Goal: Information Seeking & Learning: Learn about a topic

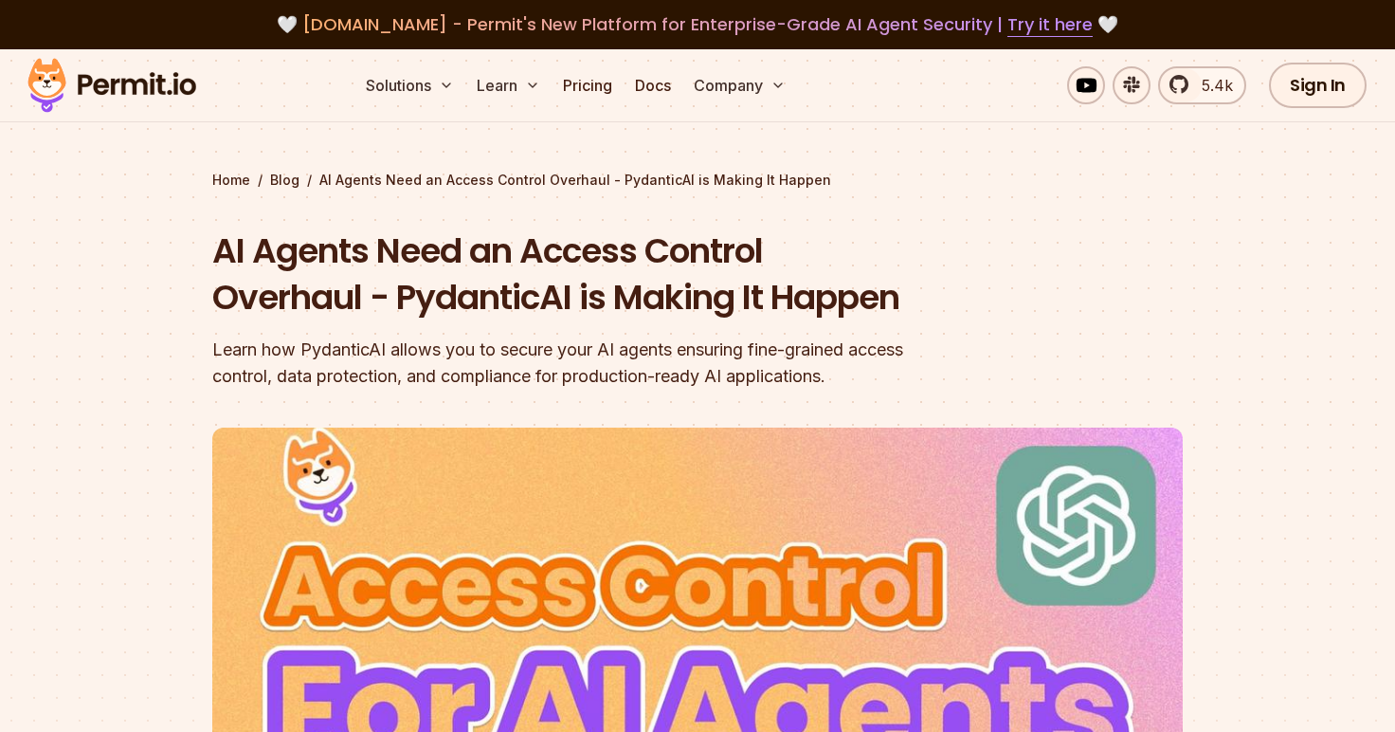
click at [88, 85] on img at bounding box center [112, 85] width 186 height 64
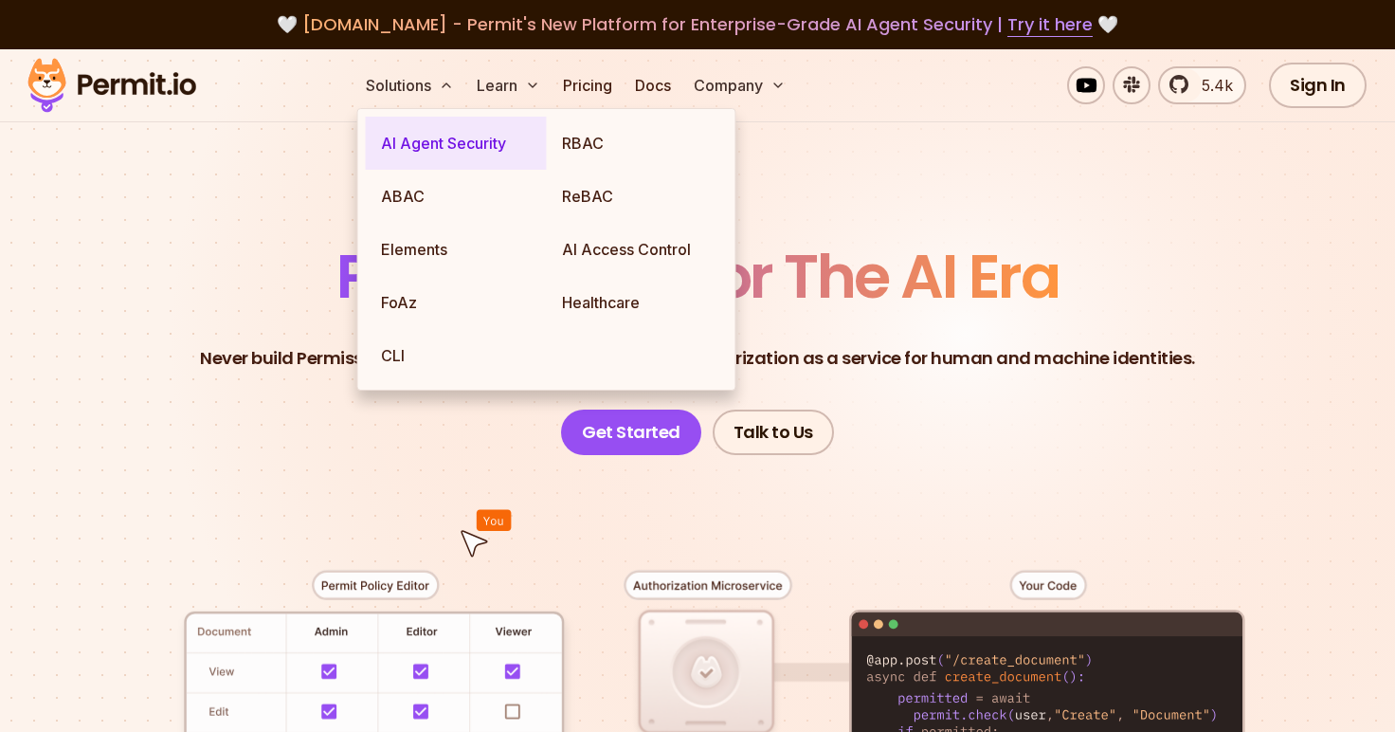
click at [432, 144] on link "AI Agent Security" at bounding box center [456, 143] width 181 height 53
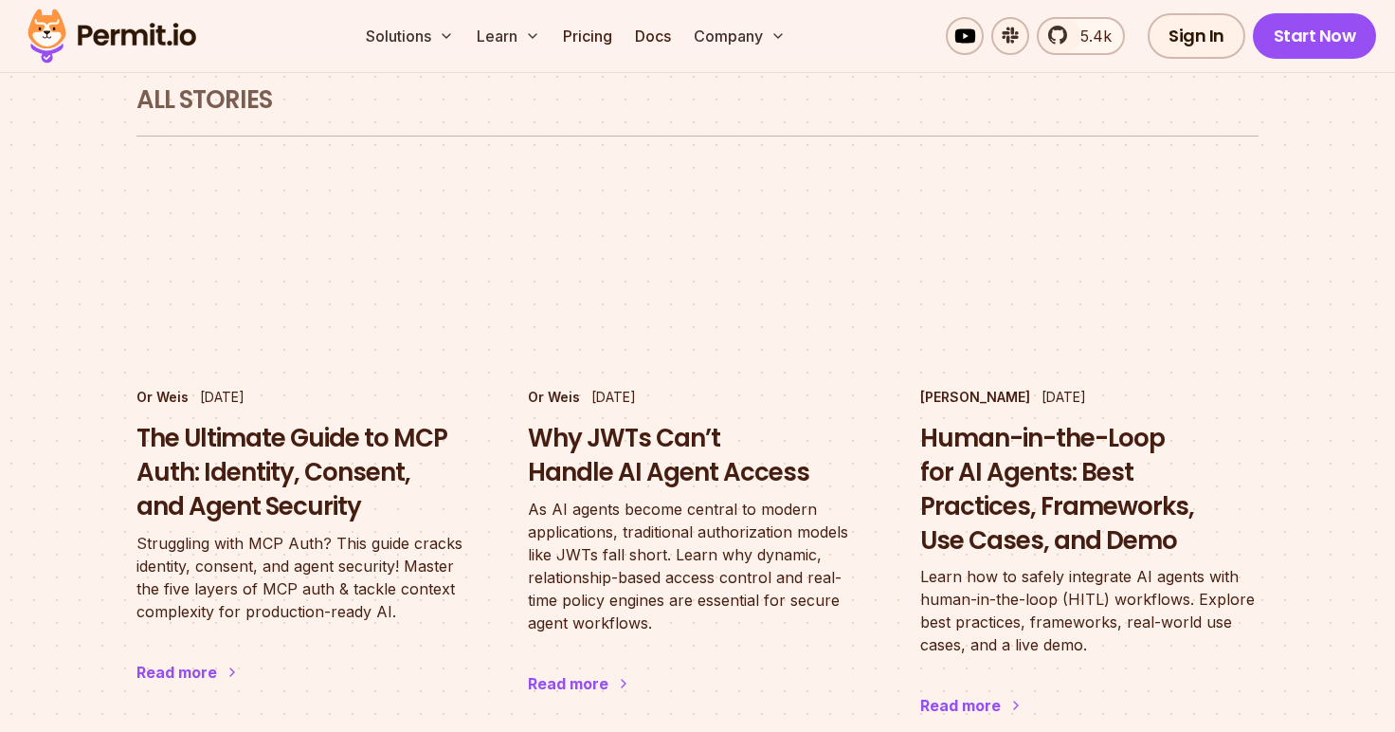
scroll to position [1167, 0]
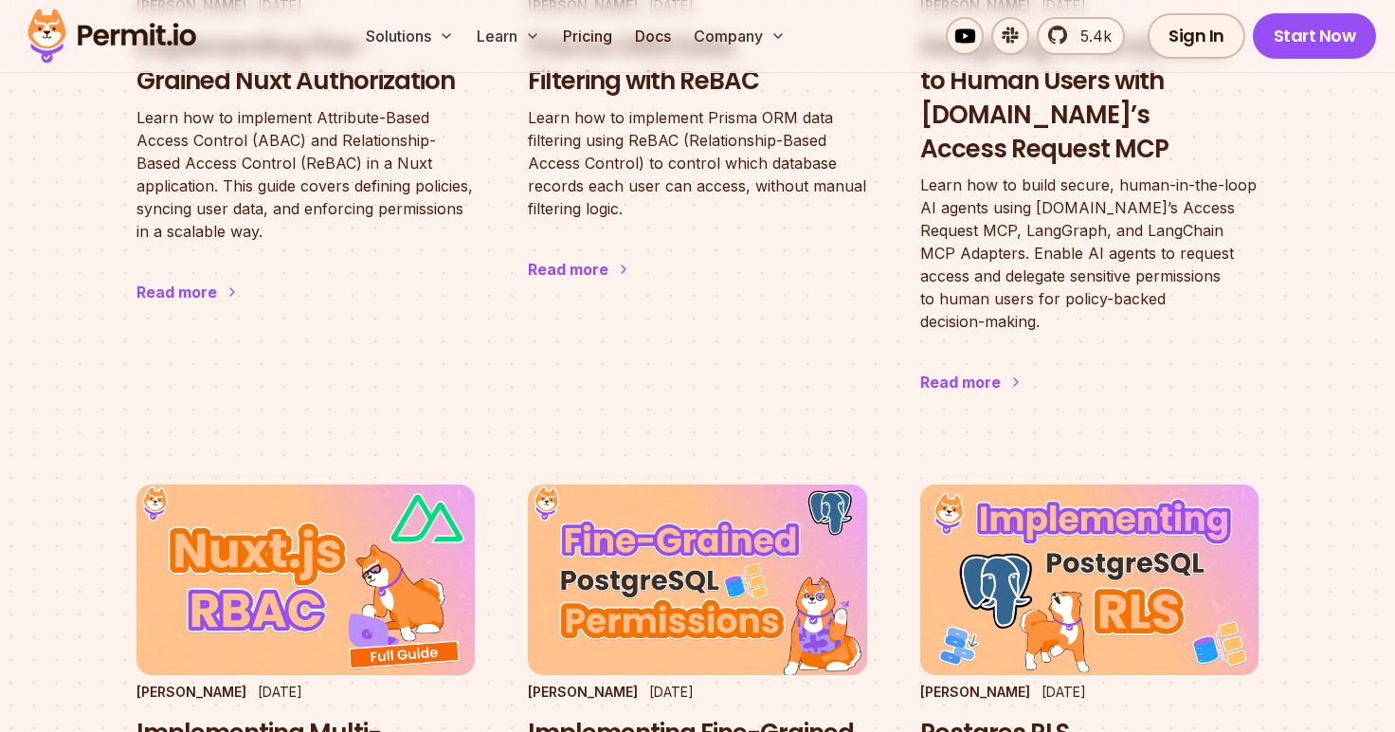
scroll to position [2179, 0]
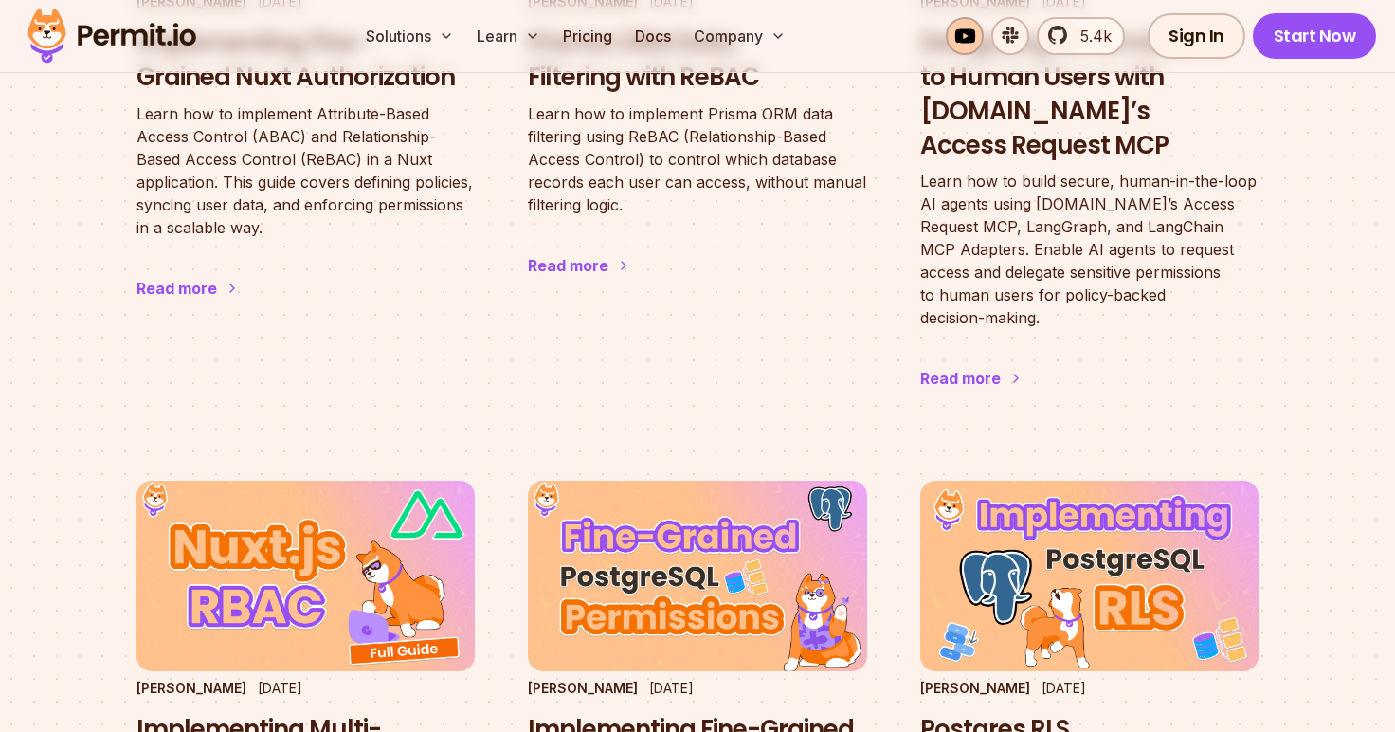
click at [969, 31] on link at bounding box center [965, 36] width 38 height 38
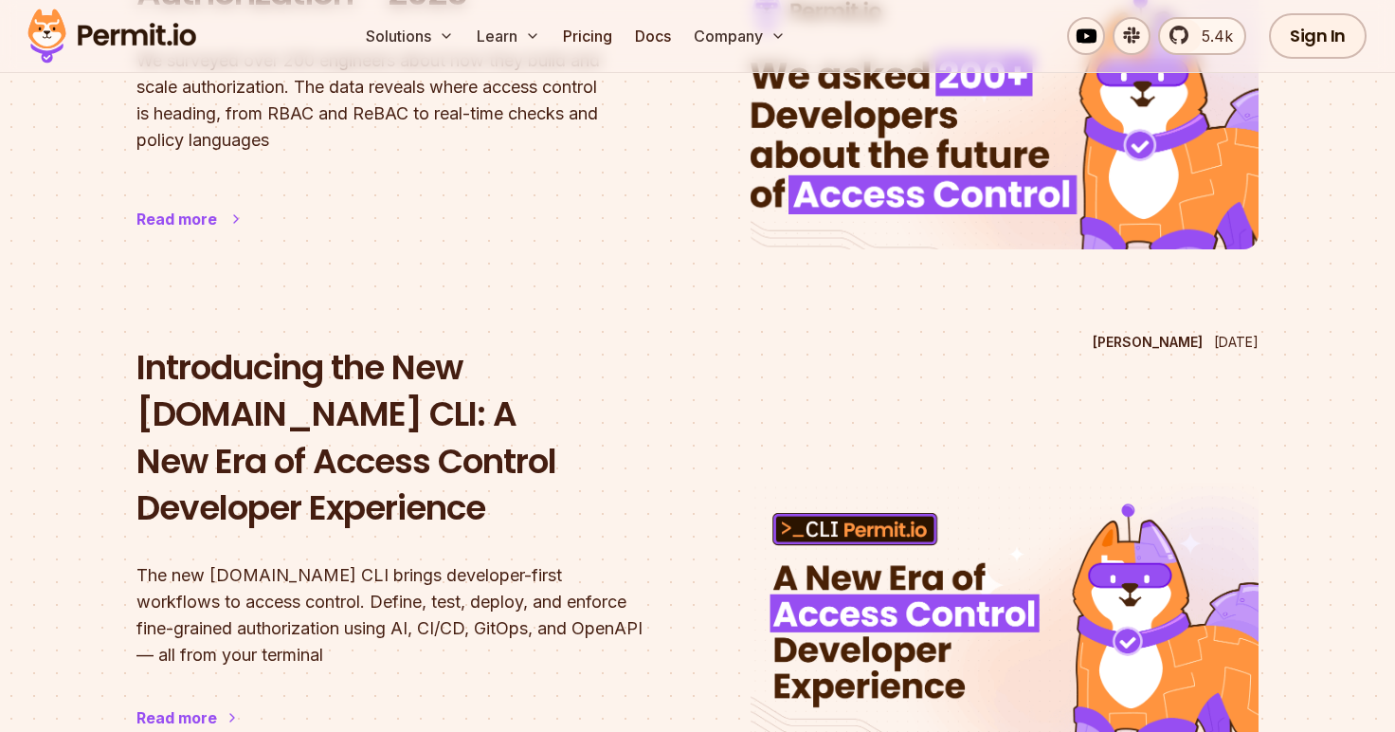
scroll to position [0, 0]
